Goal: Task Accomplishment & Management: Manage account settings

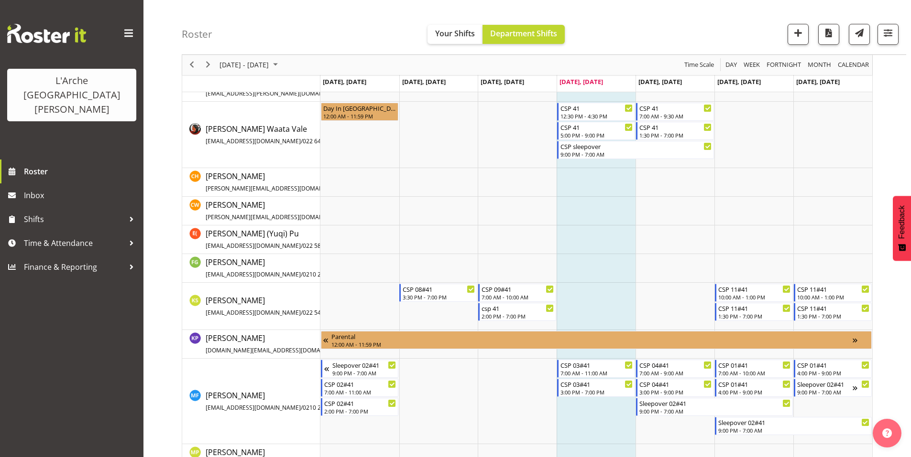
scroll to position [185, 0]
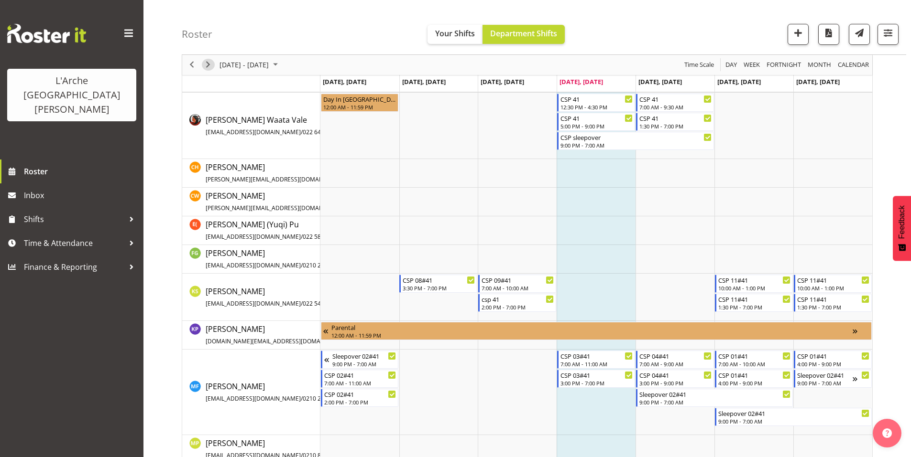
click at [209, 65] on span "Next" at bounding box center [207, 65] width 11 height 12
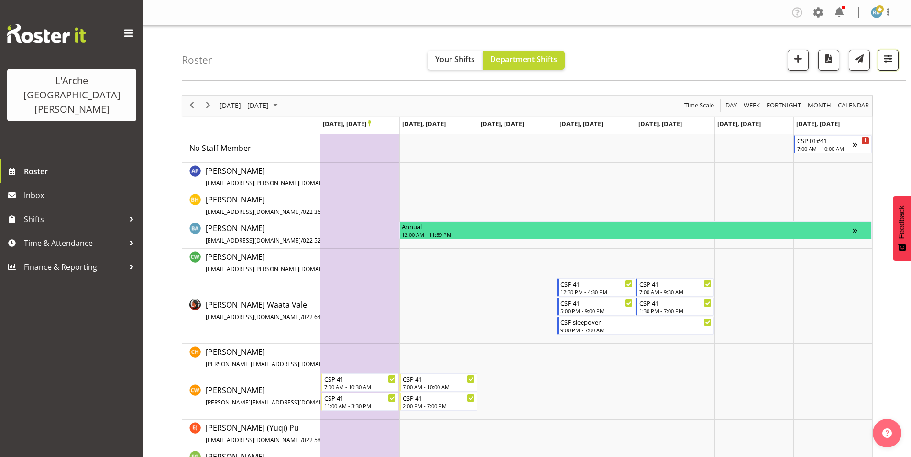
click at [893, 54] on span "button" at bounding box center [887, 59] width 12 height 12
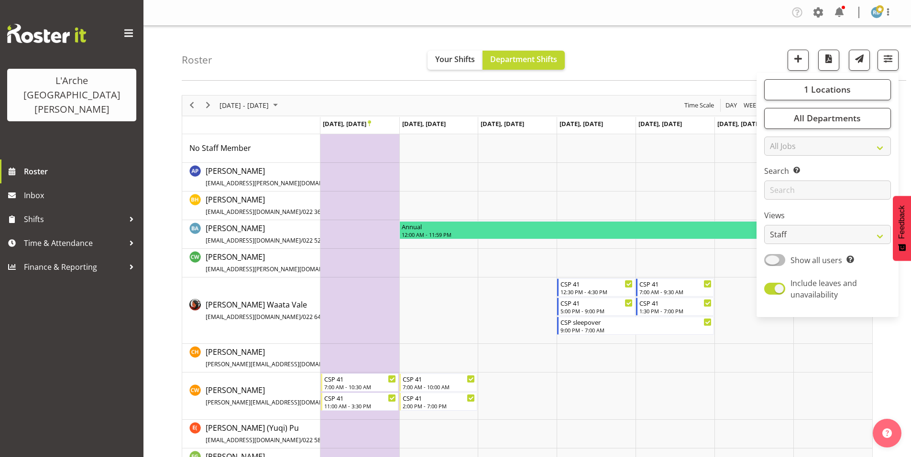
click at [785, 254] on span at bounding box center [774, 260] width 21 height 12
click at [770, 257] on input "Show all users Show only rostered employees" at bounding box center [767, 260] width 6 height 6
checkbox input "true"
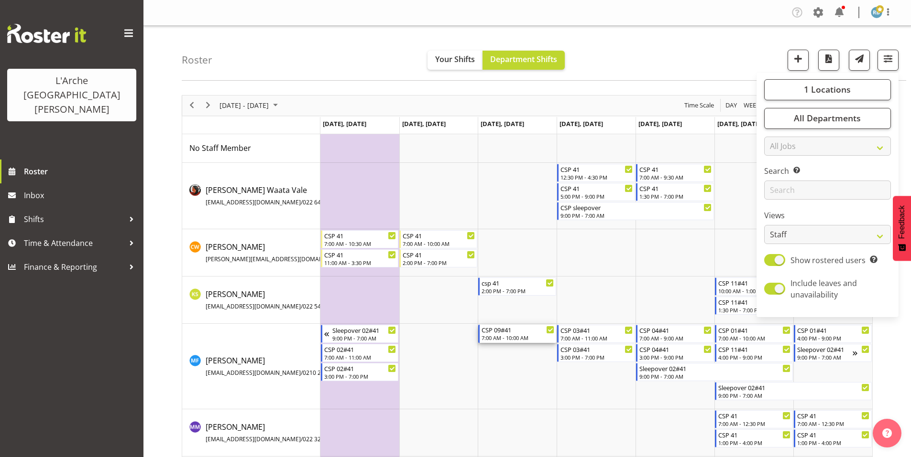
click at [506, 326] on div "CSP 09#41" at bounding box center [517, 330] width 73 height 10
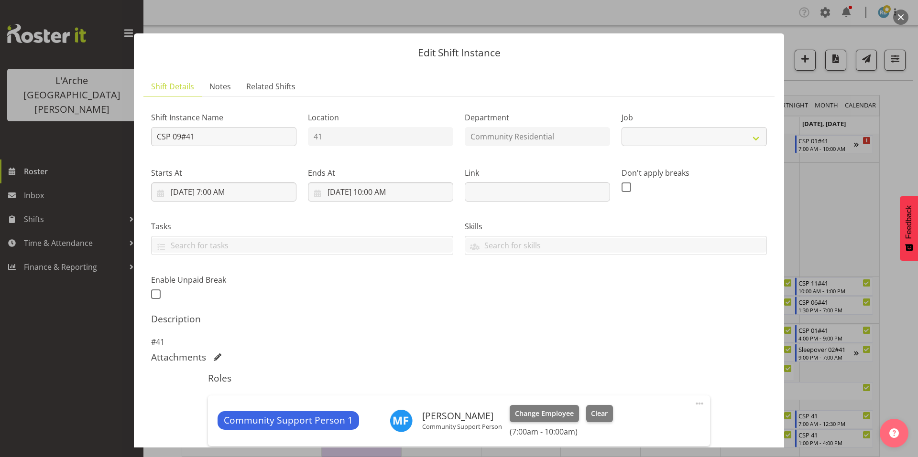
select select "2"
click at [515, 409] on span "Change Employee" at bounding box center [544, 414] width 59 height 11
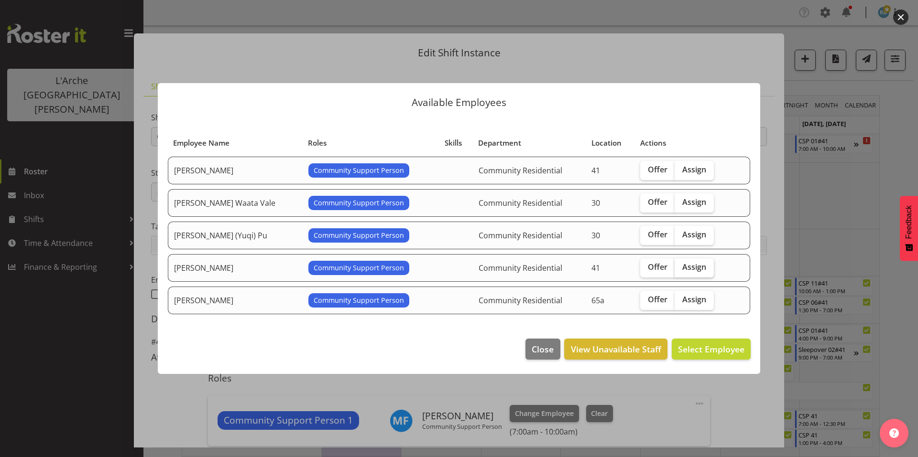
click at [682, 263] on span "Assign" at bounding box center [694, 267] width 24 height 10
click at [681, 264] on input "Assign" at bounding box center [677, 267] width 6 height 6
checkbox input "true"
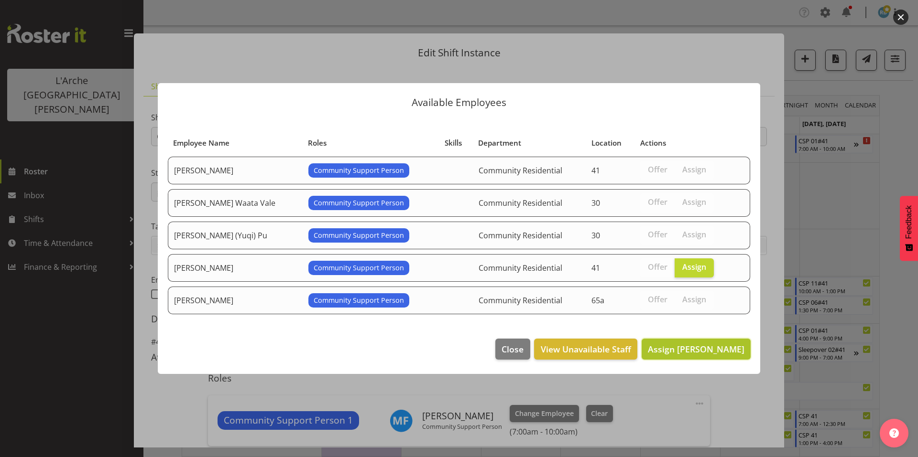
click at [703, 344] on span "Assign [PERSON_NAME]" at bounding box center [696, 349] width 97 height 11
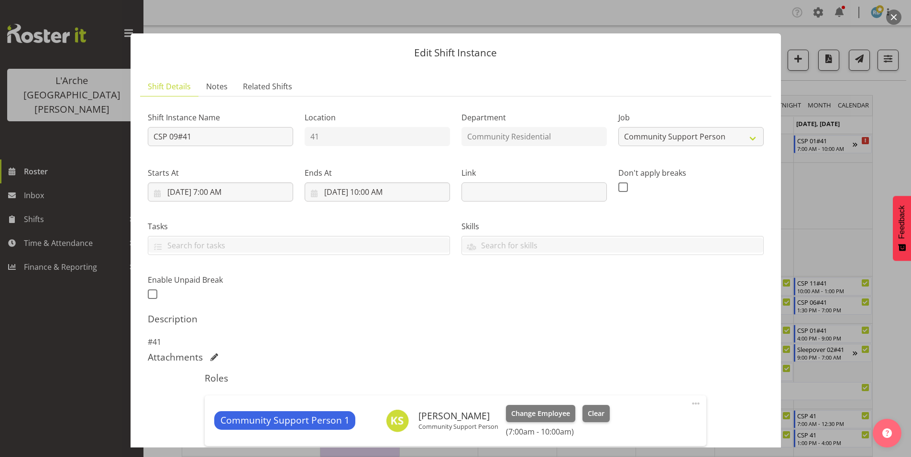
scroll to position [123, 0]
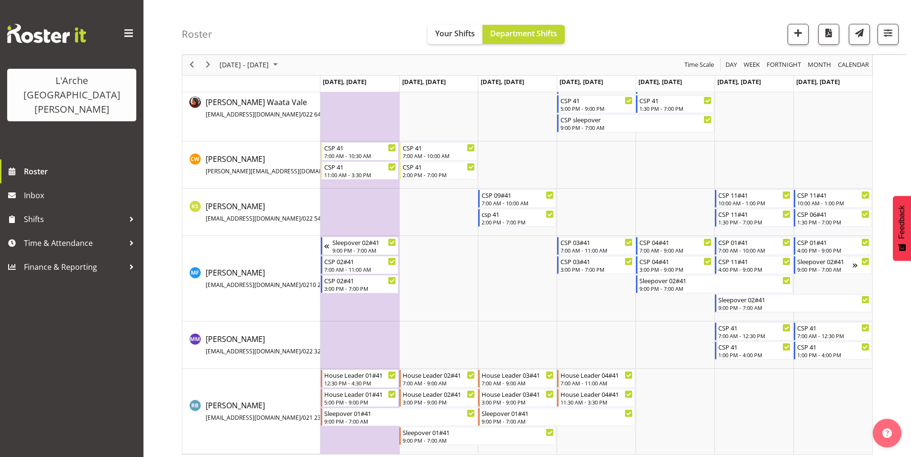
scroll to position [0, 0]
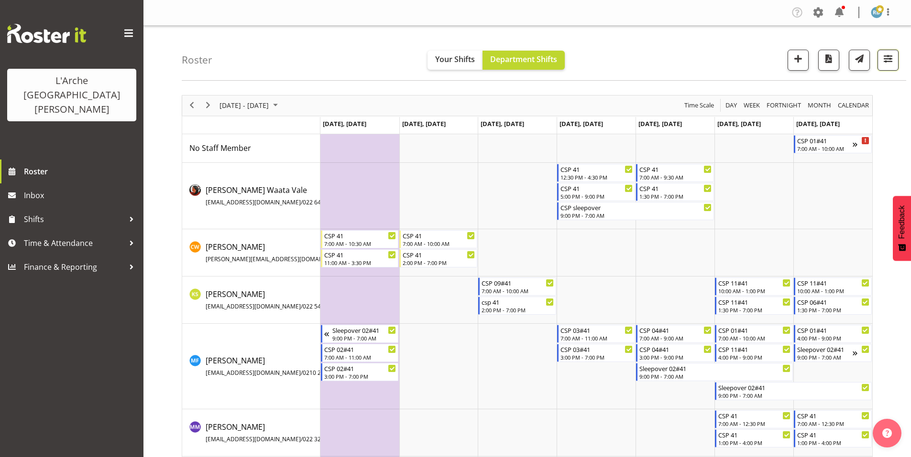
click at [889, 54] on span "button" at bounding box center [887, 59] width 12 height 12
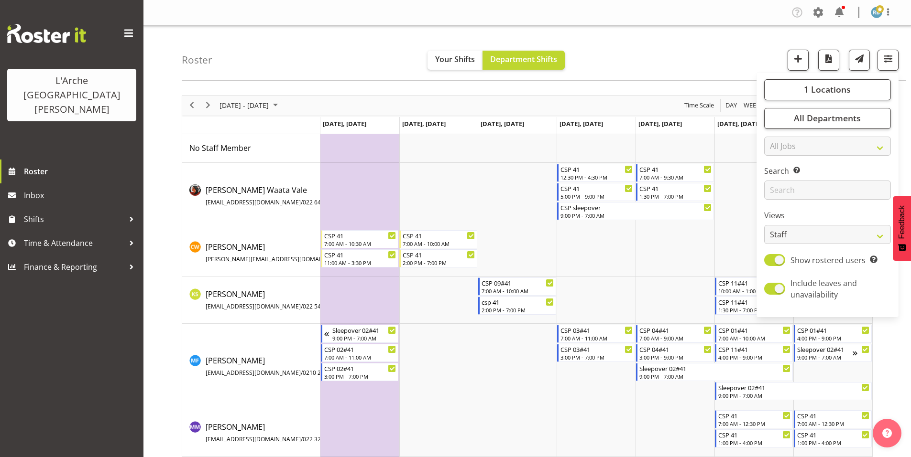
click at [723, 69] on div "Roster Your Shifts Department Shifts 1 Locations Clear 20 30 41 5 56b 65a 73 Ar…" at bounding box center [544, 53] width 724 height 55
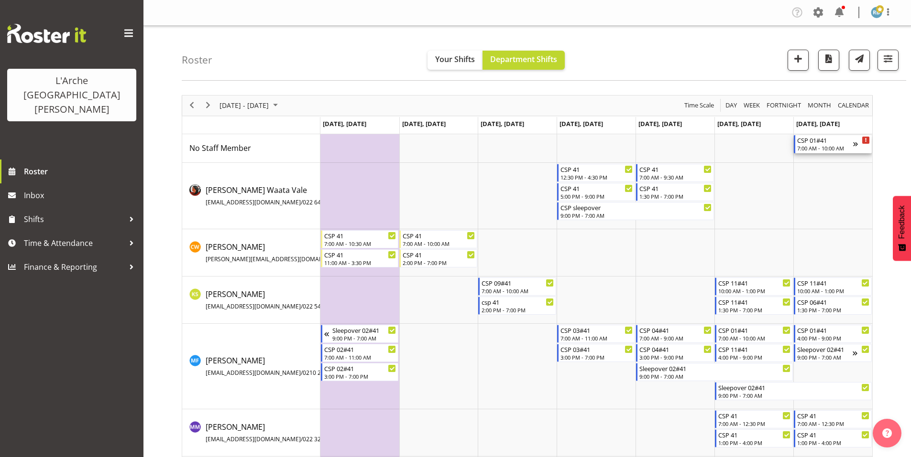
click at [831, 144] on div "7:00 AM - 10:00 AM" at bounding box center [825, 148] width 56 height 8
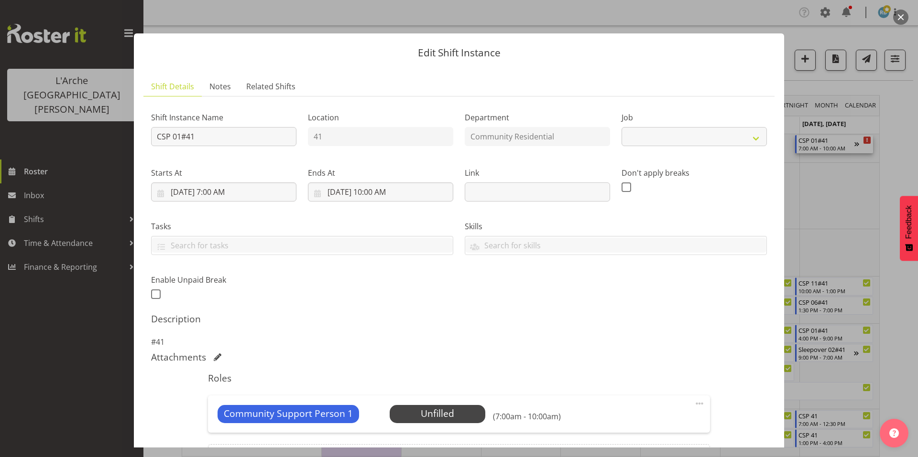
select select "2"
click at [402, 407] on span "Select Employee" at bounding box center [437, 414] width 71 height 14
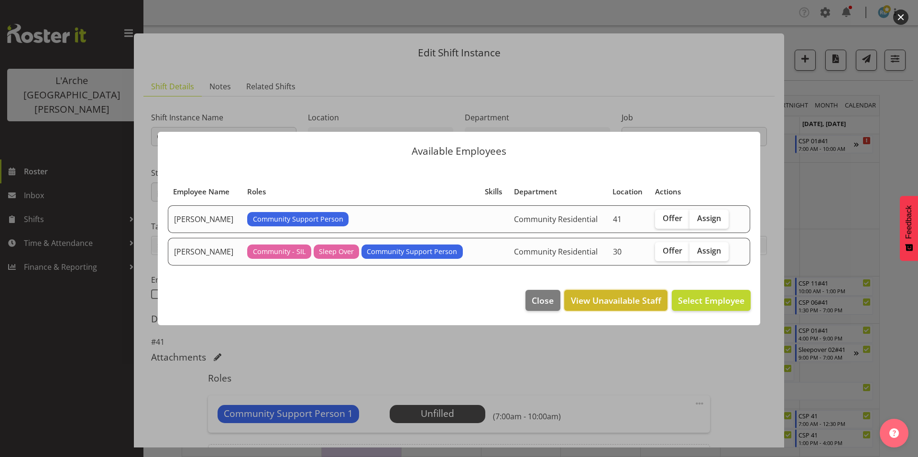
click at [632, 294] on span "View Unavailable Staff" at bounding box center [616, 300] width 90 height 12
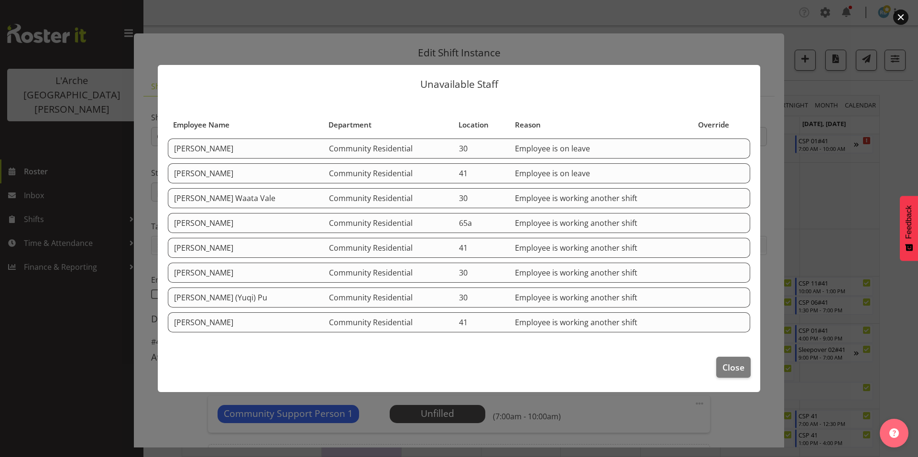
click at [896, 59] on div at bounding box center [459, 228] width 918 height 457
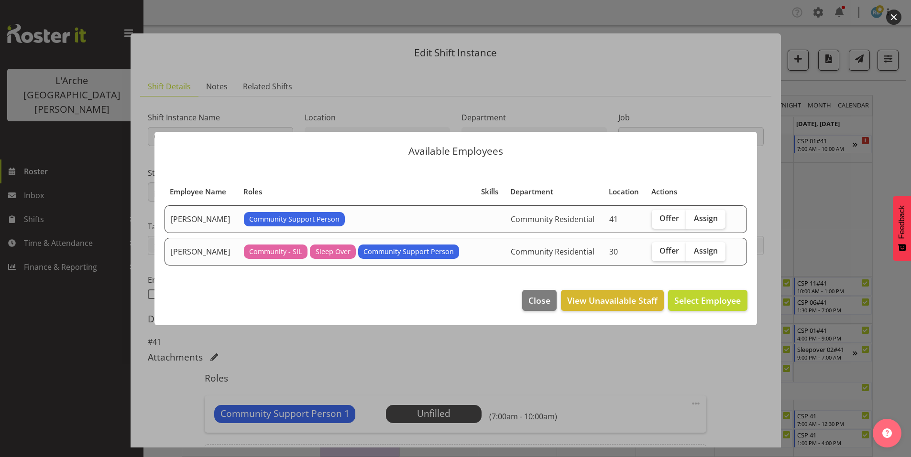
click at [890, 58] on div at bounding box center [455, 228] width 911 height 457
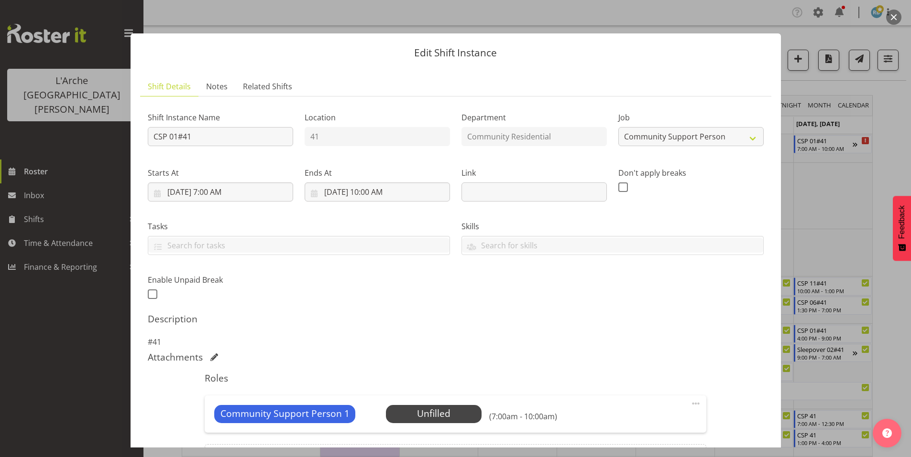
click at [890, 58] on div at bounding box center [455, 228] width 911 height 457
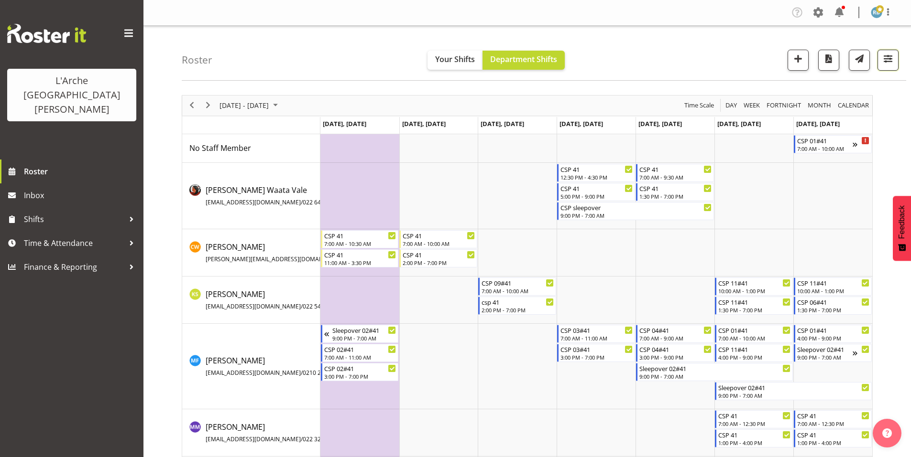
click at [889, 53] on span "button" at bounding box center [887, 59] width 12 height 12
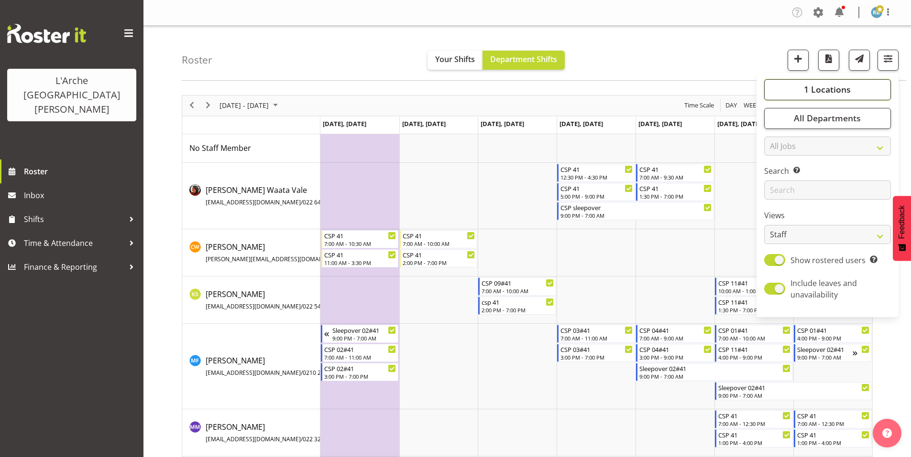
click at [839, 84] on span "1 Locations" at bounding box center [827, 89] width 47 height 11
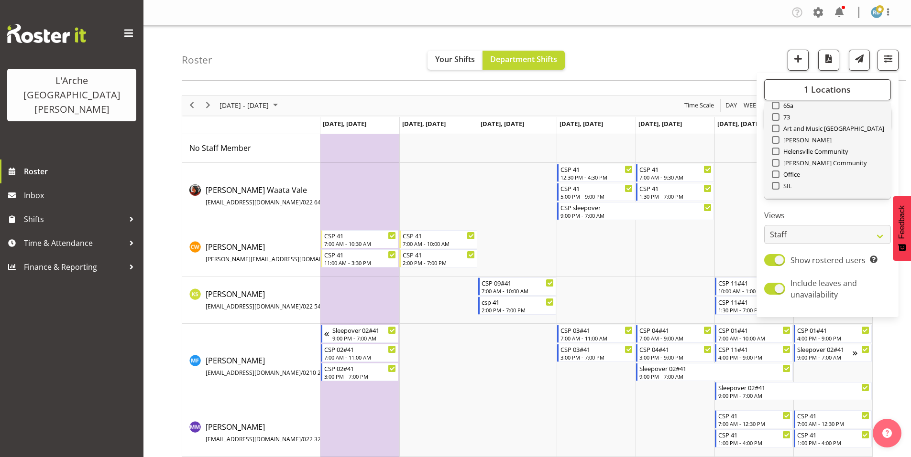
click at [807, 204] on span "Select All" at bounding box center [792, 208] width 30 height 9
checkbox input "true"
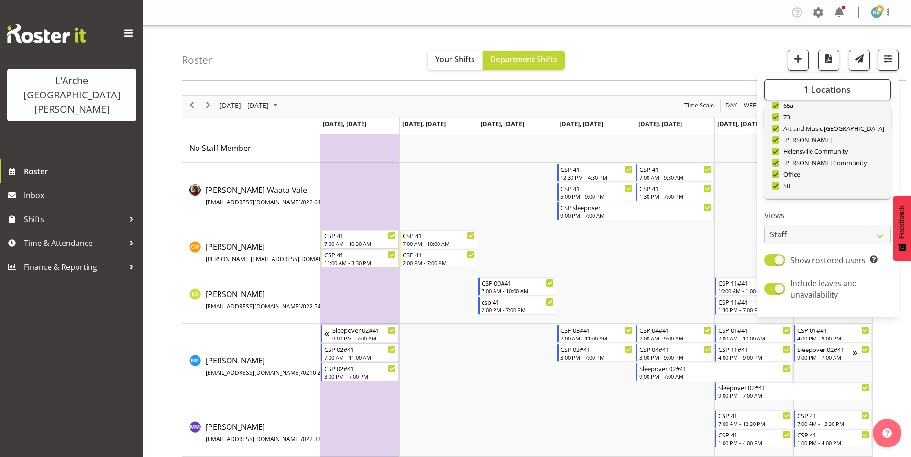
checkbox input "true"
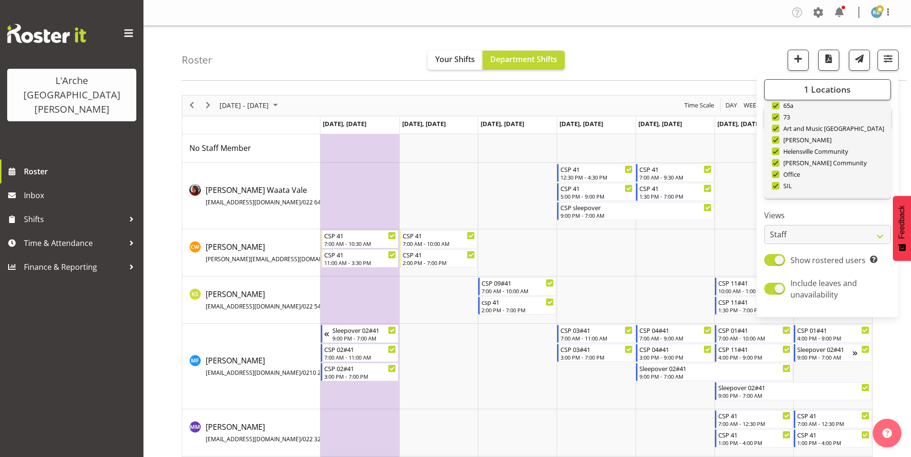
checkbox input "true"
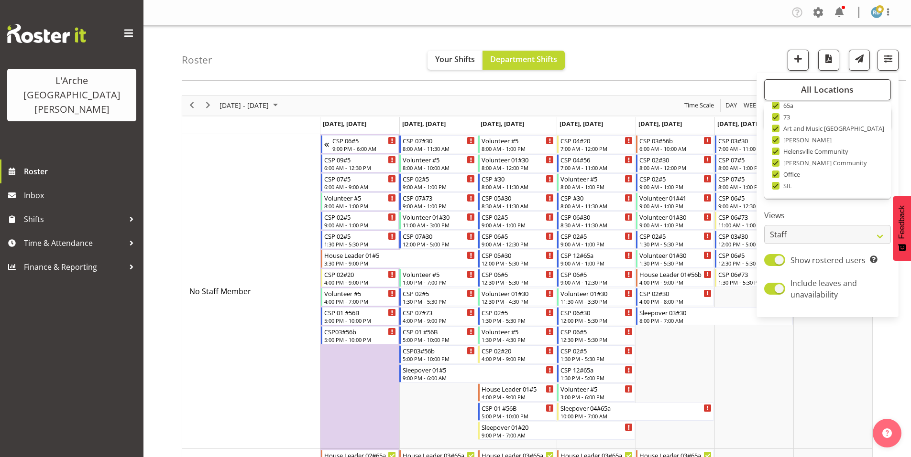
click at [765, 47] on div "Roster Your Shifts Department Shifts All Locations Clear 20 30 41 5 56b 65a 73 …" at bounding box center [544, 53] width 724 height 55
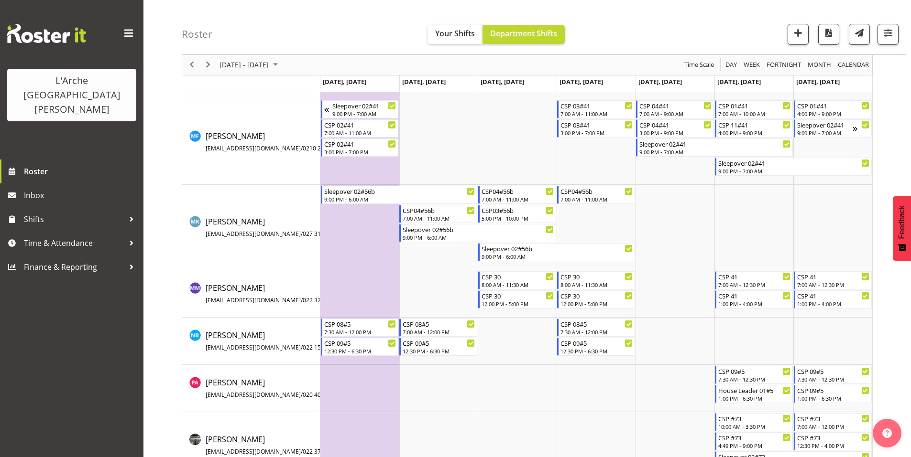
scroll to position [1366, 0]
click at [893, 30] on span "button" at bounding box center [887, 33] width 12 height 12
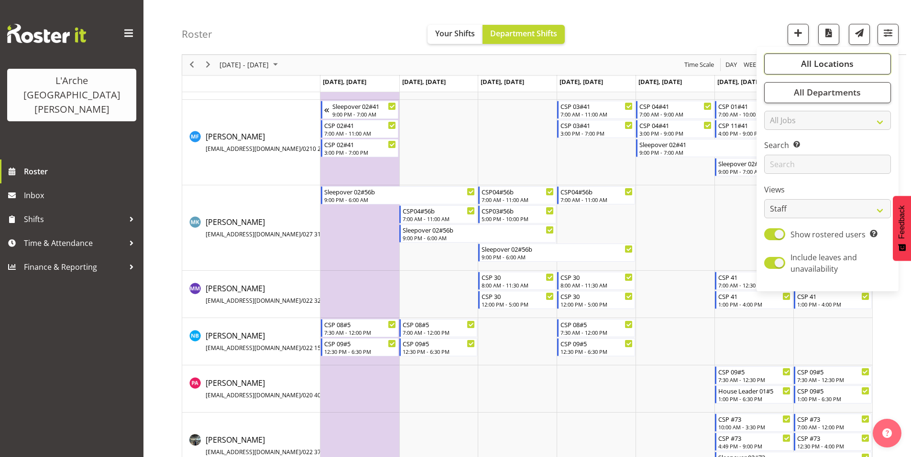
click at [853, 58] on span "All Locations" at bounding box center [827, 63] width 53 height 11
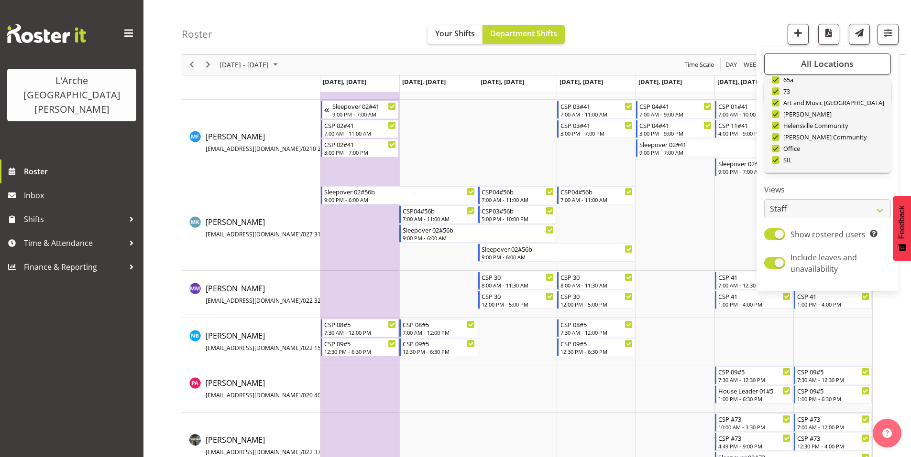
click at [849, 178] on span "Deselect All" at bounding box center [838, 182] width 39 height 9
checkbox input "false"
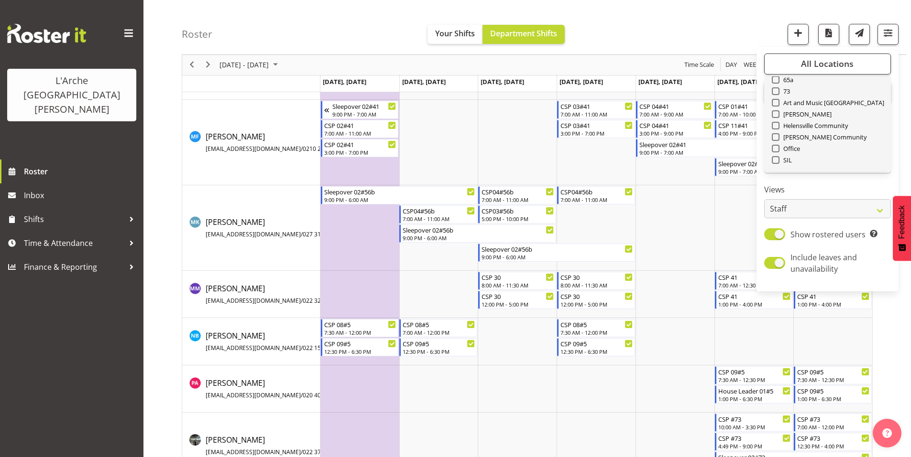
checkbox input "false"
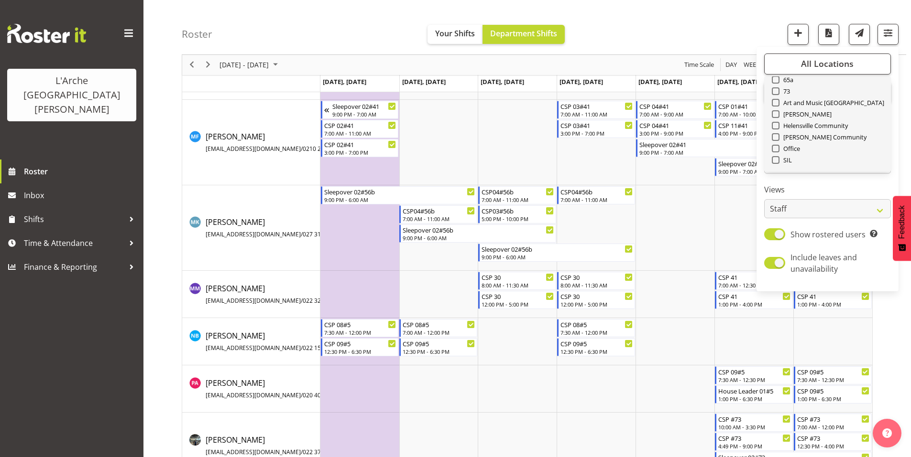
checkbox input "false"
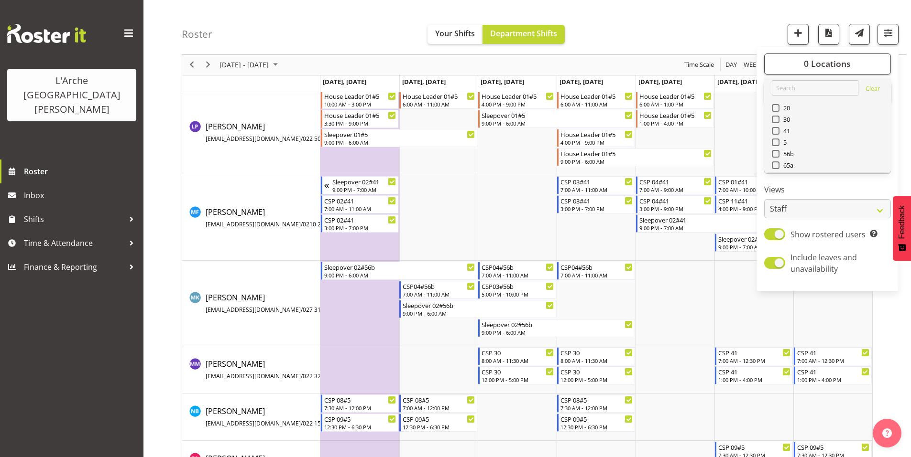
scroll to position [2, 0]
click at [779, 128] on span at bounding box center [776, 132] width 8 height 8
click at [778, 129] on input "41" at bounding box center [775, 132] width 6 height 6
checkbox input "true"
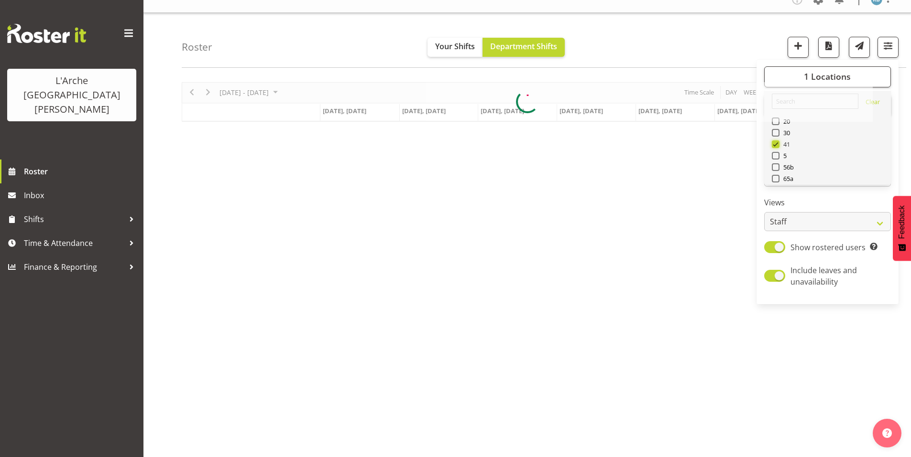
scroll to position [8, 0]
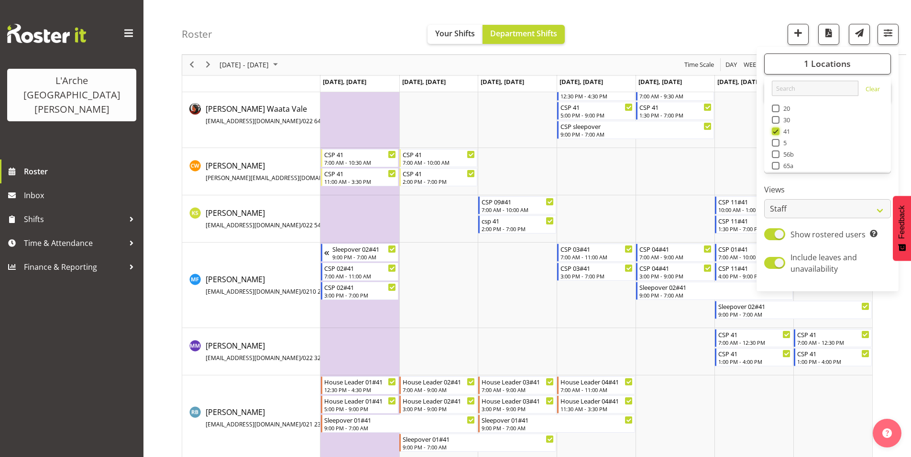
scroll to position [88, 0]
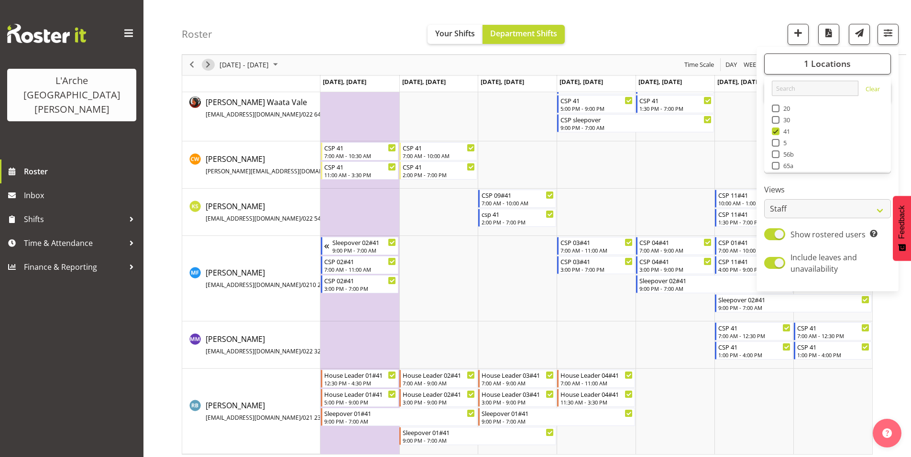
click at [209, 70] on span "Next" at bounding box center [207, 65] width 11 height 12
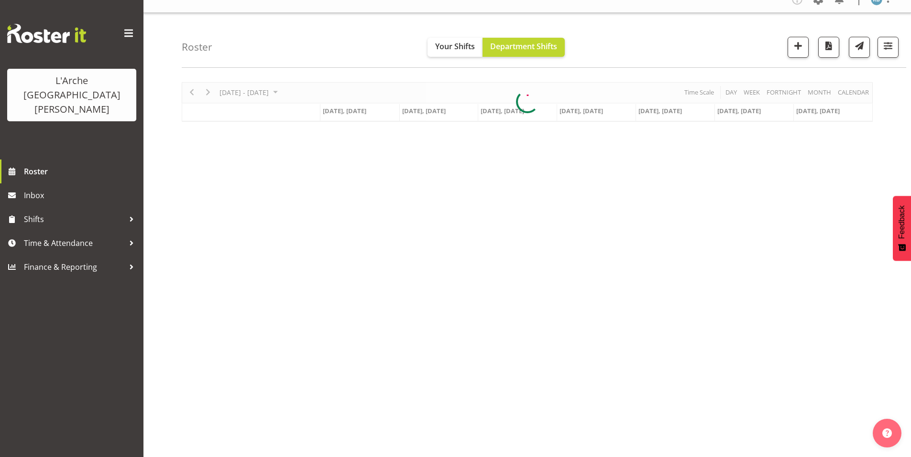
scroll to position [8, 0]
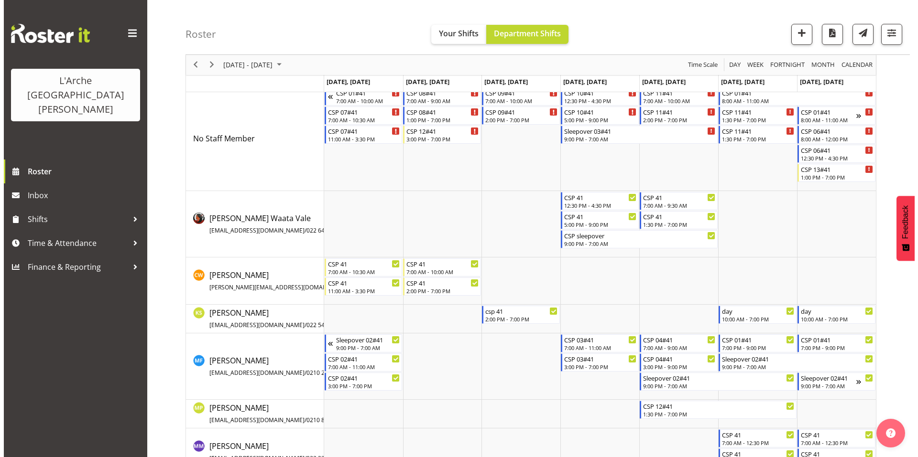
scroll to position [35, 0]
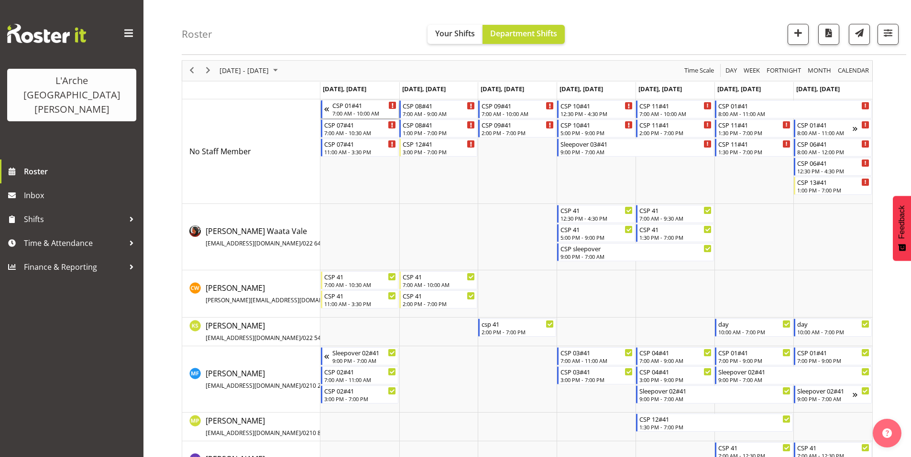
click at [353, 104] on div "CSP 01#41" at bounding box center [364, 105] width 65 height 10
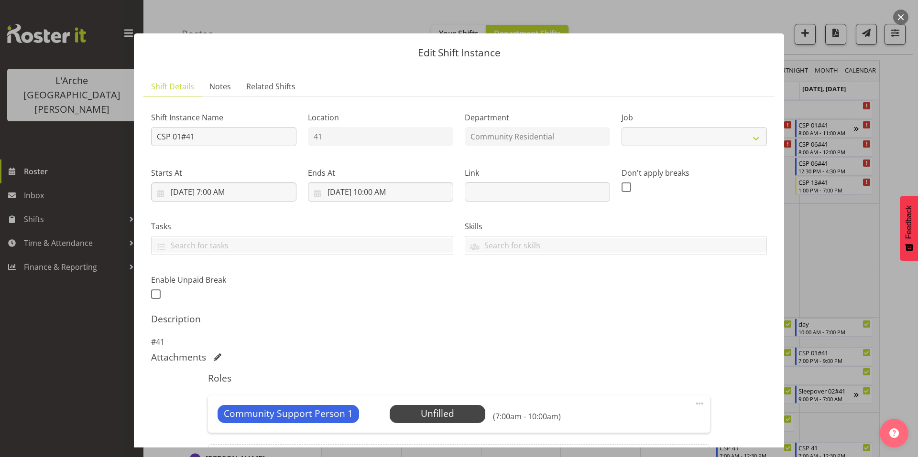
select select "2"
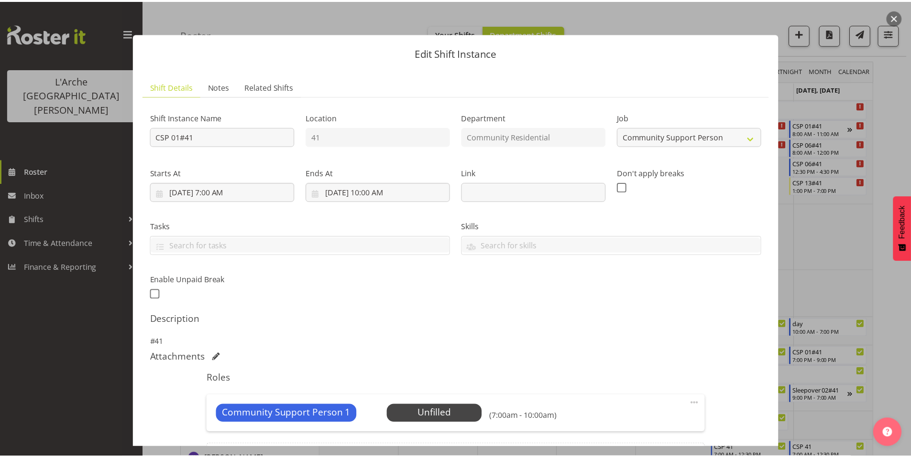
scroll to position [61, 0]
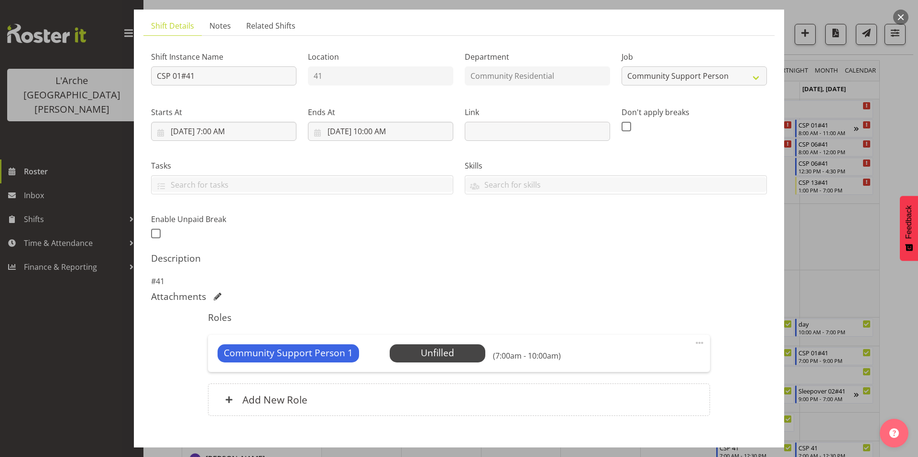
click at [898, 284] on div at bounding box center [459, 228] width 918 height 457
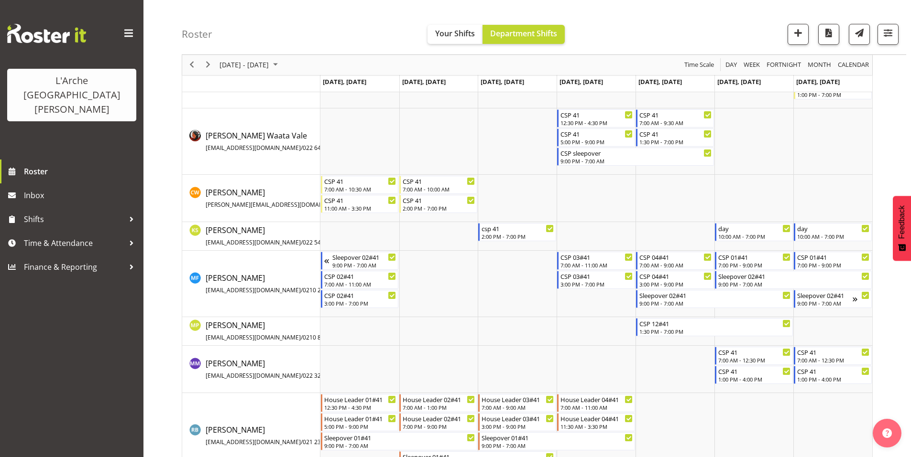
scroll to position [155, 0]
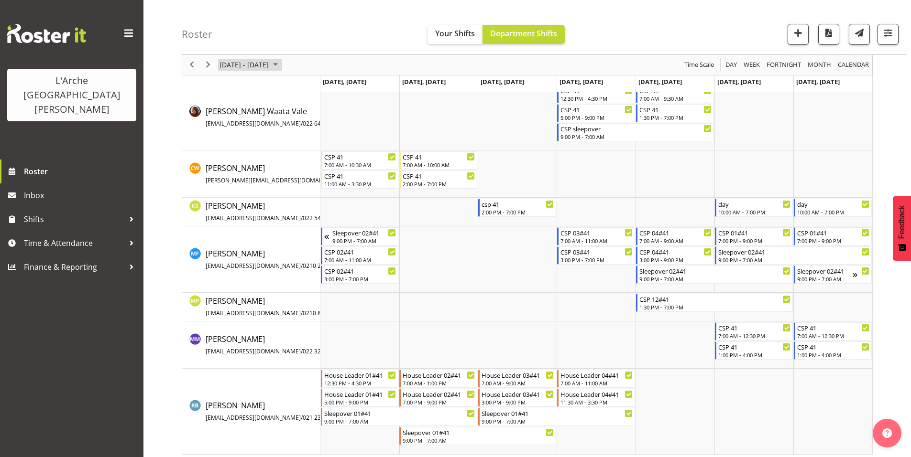
click at [252, 66] on span "[DATE] - [DATE]" at bounding box center [243, 65] width 51 height 12
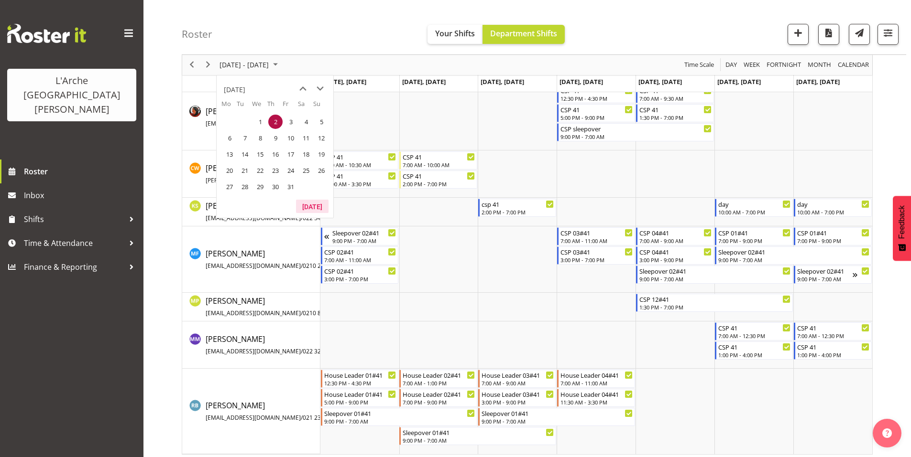
click at [312, 205] on button "[DATE]" at bounding box center [312, 206] width 33 height 13
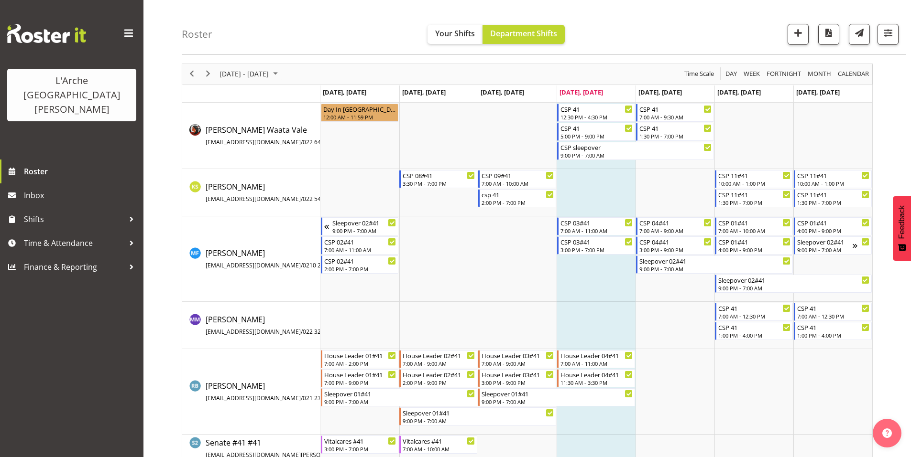
scroll to position [41, 0]
